Goal: Navigation & Orientation: Go to known website

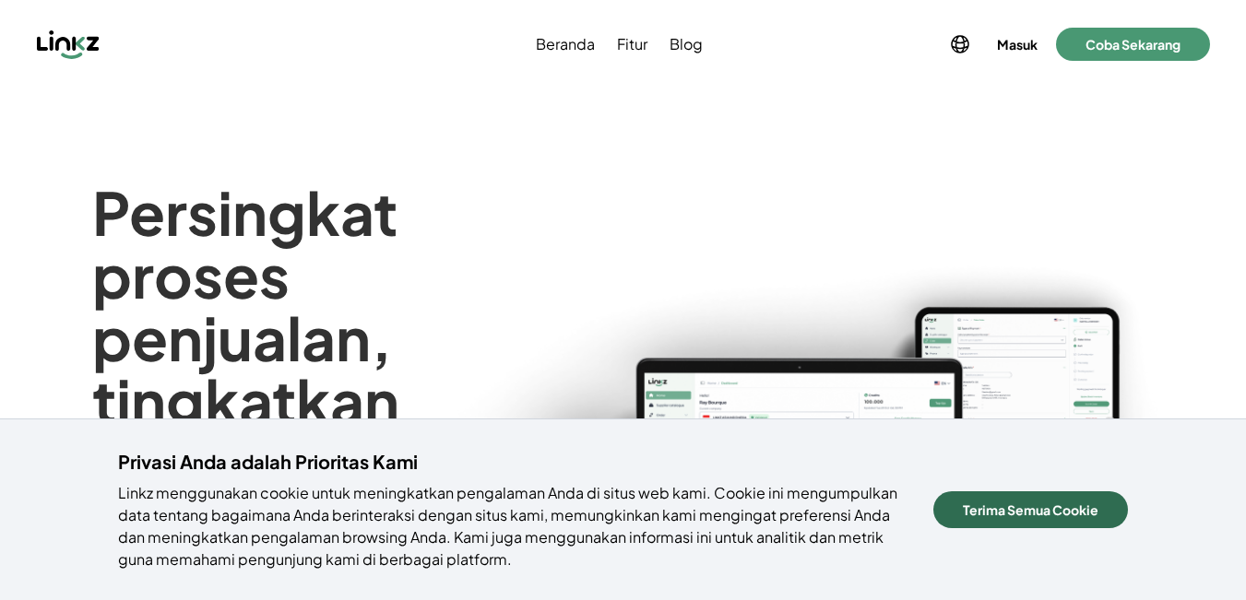
click at [1030, 500] on button "Terima Semua Cookie" at bounding box center [1030, 510] width 195 height 37
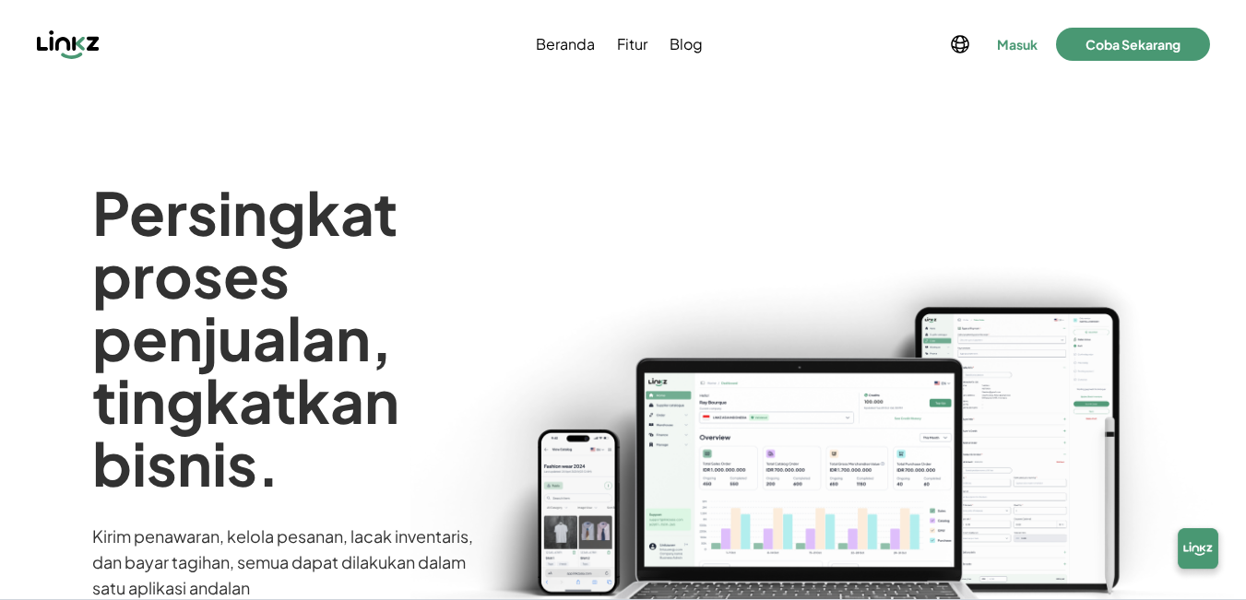
click at [1010, 44] on button "Masuk" at bounding box center [1017, 44] width 48 height 26
click at [1002, 50] on button "Masuk" at bounding box center [1017, 44] width 48 height 26
click at [1015, 31] on button "Masuk" at bounding box center [1017, 44] width 48 height 26
